Goal: Transaction & Acquisition: Subscribe to service/newsletter

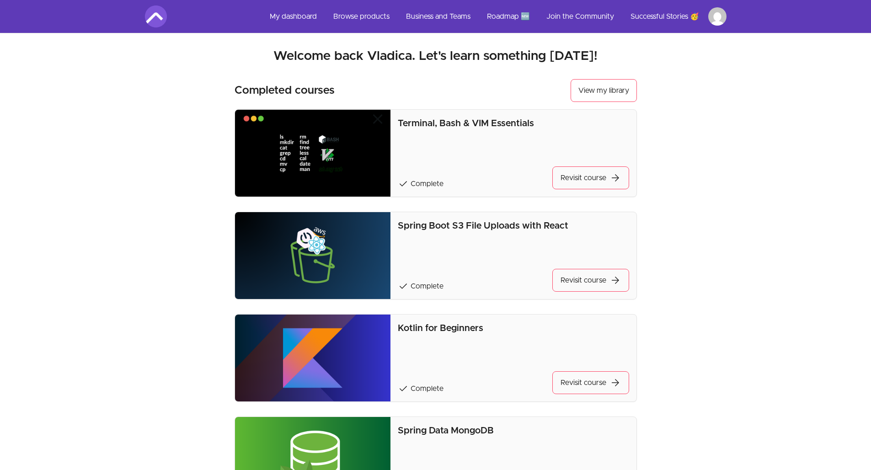
click at [280, 14] on link "My dashboard" at bounding box center [294, 16] width 62 height 22
click at [305, 19] on link "My dashboard" at bounding box center [294, 16] width 62 height 22
click at [295, 17] on link "My dashboard" at bounding box center [294, 16] width 62 height 22
click at [301, 17] on link "My dashboard" at bounding box center [294, 16] width 62 height 22
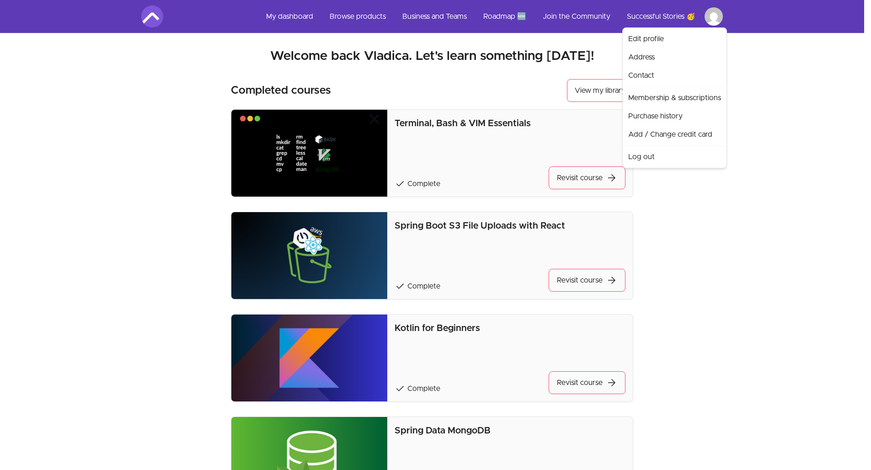
click at [598, 14] on html "Skip to main content Main menu Includes navigation links and user settings My d…" at bounding box center [435, 466] width 871 height 933
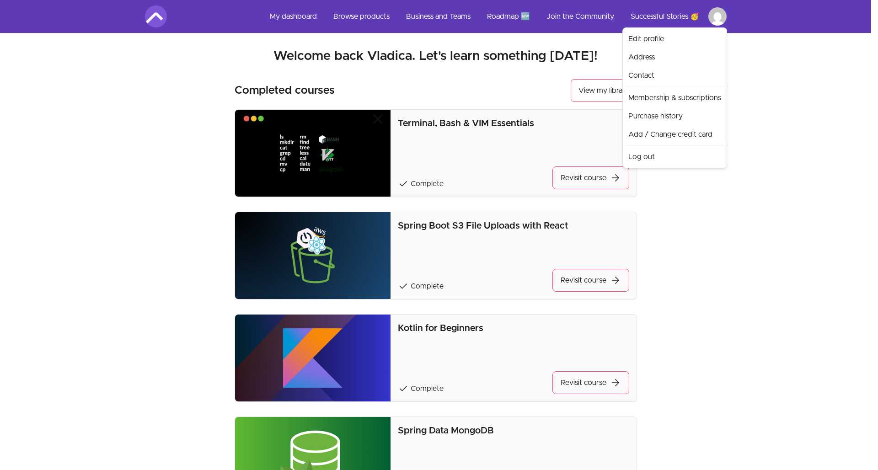
click at [598, 51] on html "Skip to main content Main menu Includes navigation links and user settings My d…" at bounding box center [439, 466] width 878 height 933
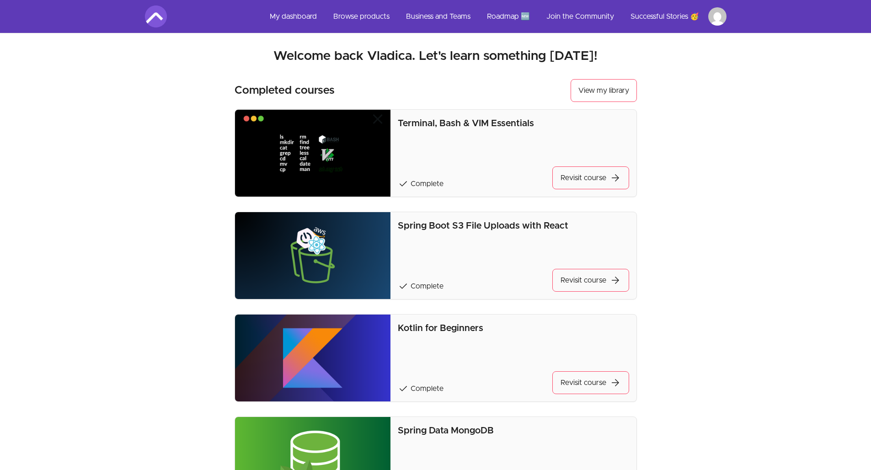
click at [358, 10] on link "Browse products" at bounding box center [361, 16] width 71 height 22
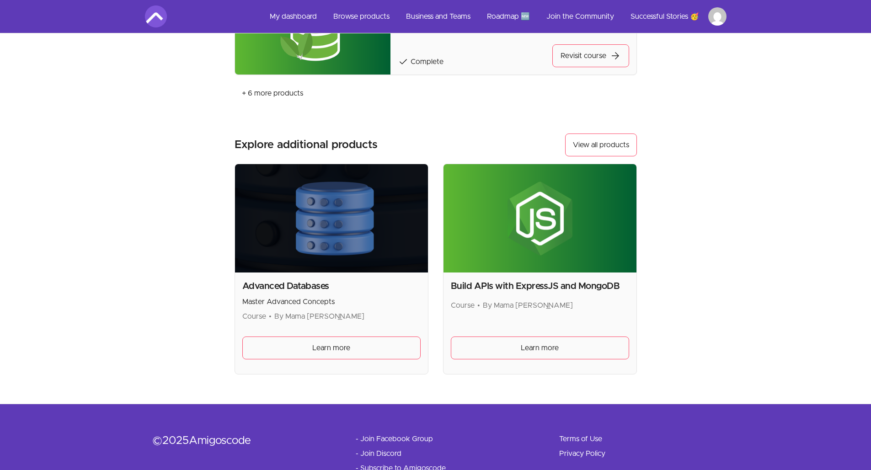
scroll to position [463, 0]
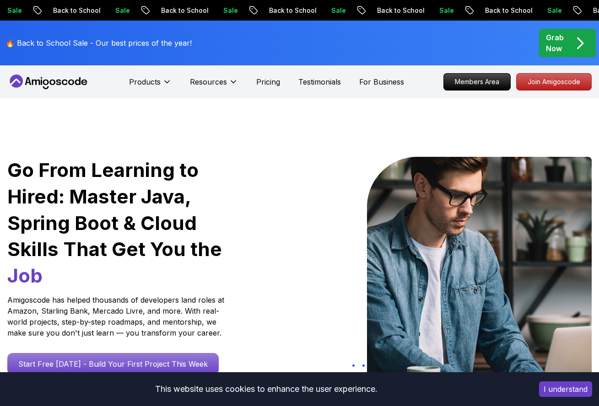
click at [557, 81] on p "Join Amigoscode" at bounding box center [553, 82] width 75 height 16
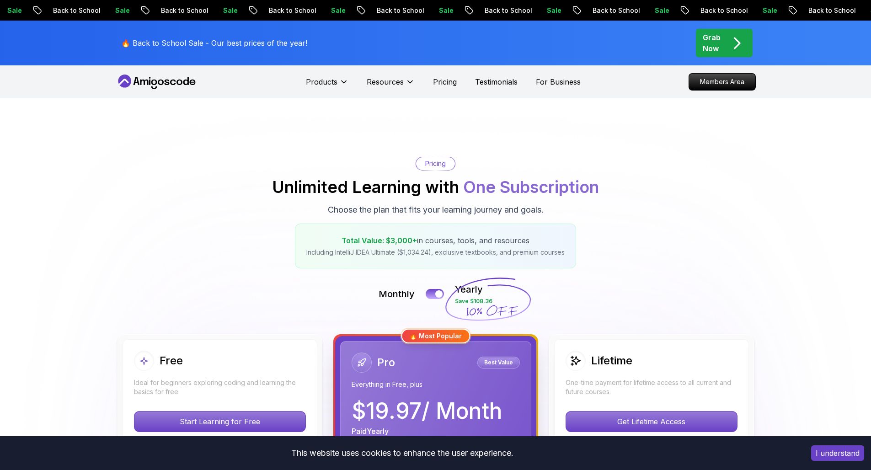
scroll to position [17, 0]
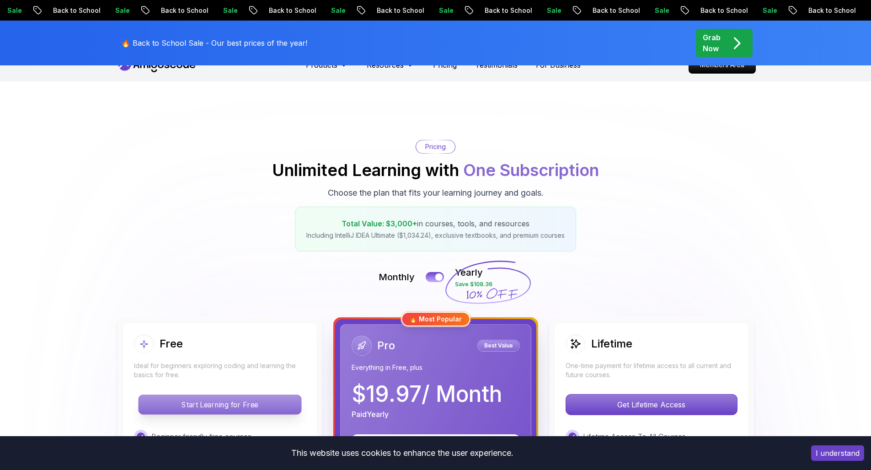
click at [231, 395] on p "Start Learning for Free" at bounding box center [220, 404] width 162 height 19
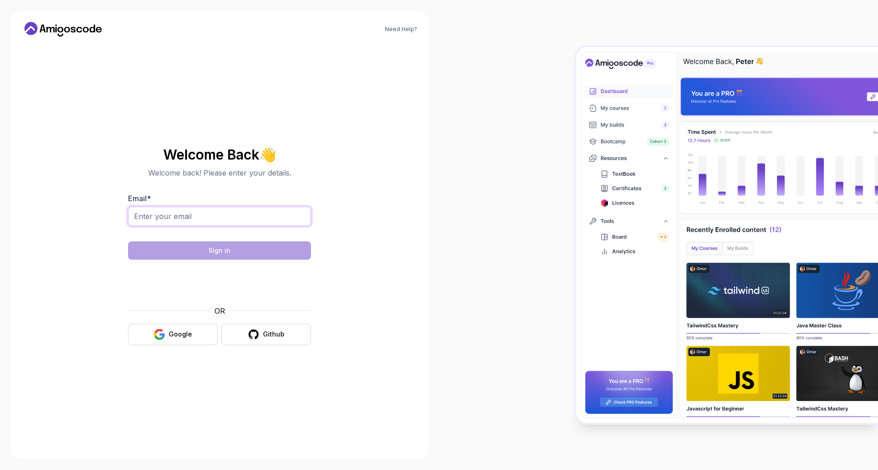
click at [206, 213] on input "Email *" at bounding box center [219, 216] width 183 height 19
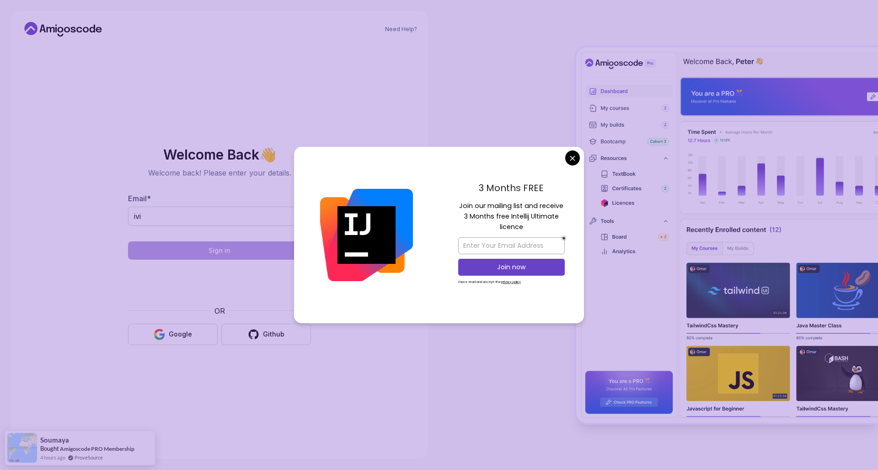
click at [571, 158] on body "Need Help? Welcome Back 👋 Welcome back! Please enter your details. Email * ivi …" at bounding box center [439, 235] width 878 height 470
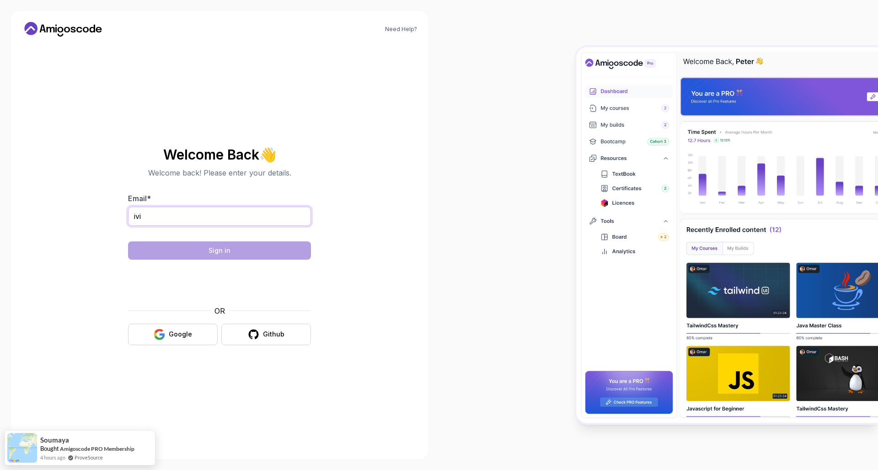
click at [173, 214] on input "ivi" at bounding box center [219, 216] width 183 height 19
type input "ivicvladica@gmail.com"
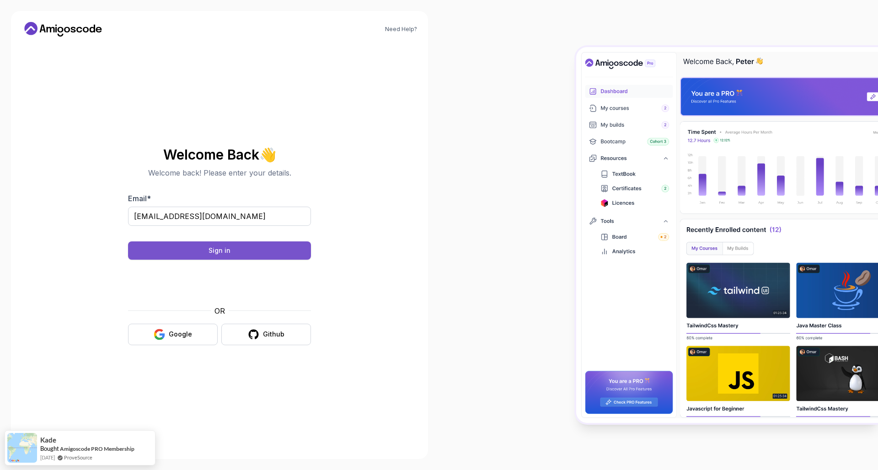
click at [201, 254] on button "Sign in" at bounding box center [219, 251] width 183 height 18
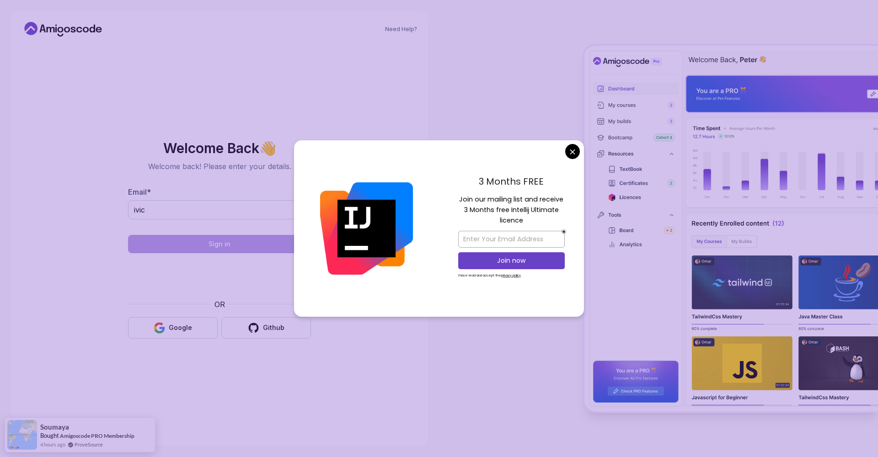
type input "ivic"
click at [566, 148] on body "Need Help? Welcome Back 👋 Welcome back! Please enter your details. Email * ivic…" at bounding box center [439, 228] width 878 height 457
